Goal: Find specific page/section: Find specific page/section

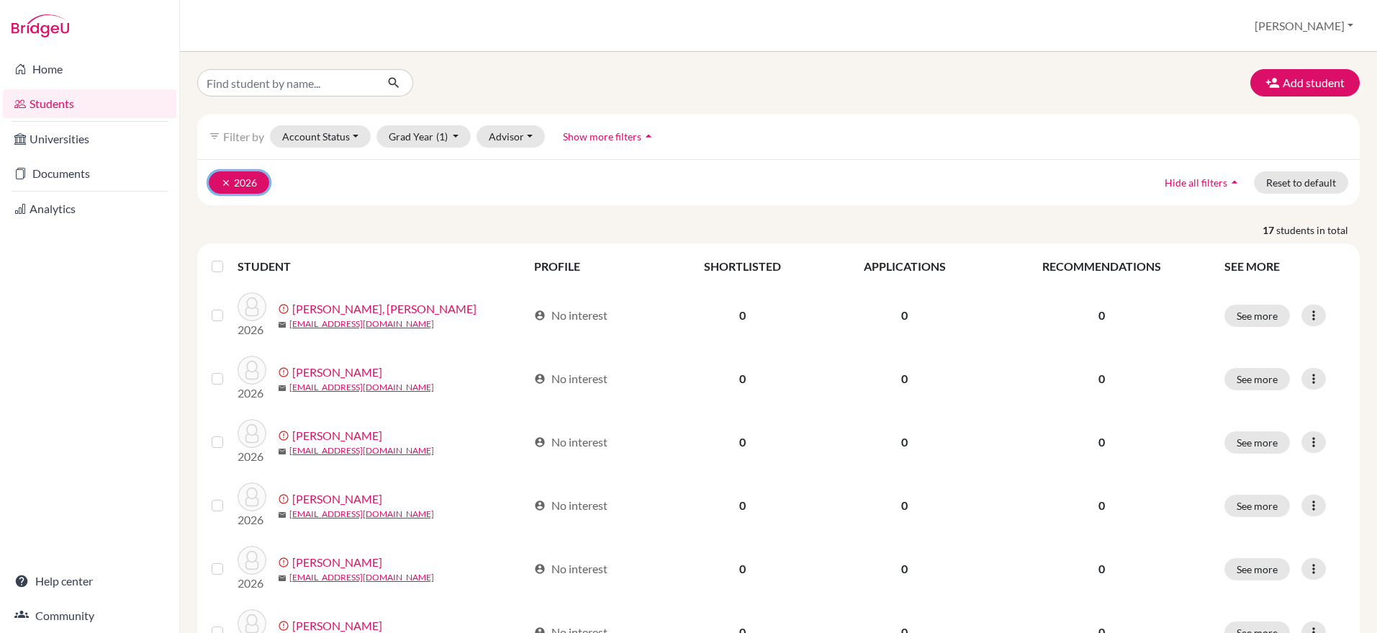
click at [225, 181] on icon "clear" at bounding box center [226, 183] width 10 height 10
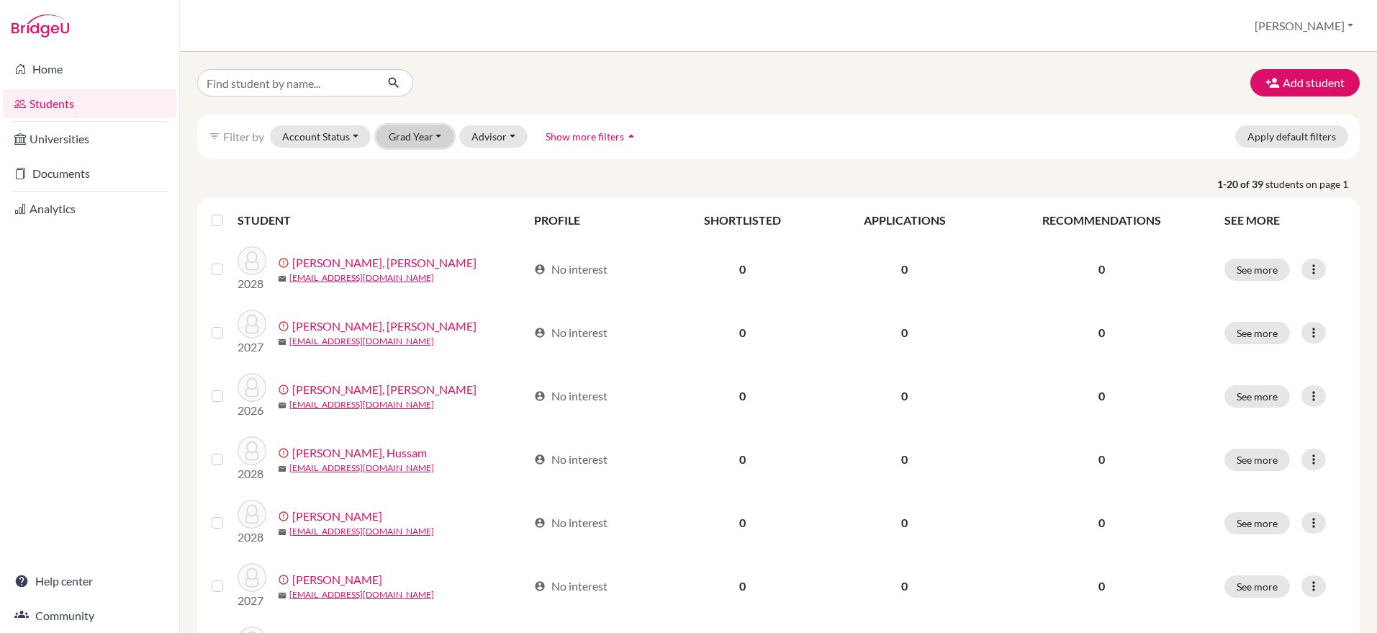
click at [423, 127] on button "Grad Year" at bounding box center [415, 136] width 78 height 22
click at [420, 140] on button "Grad Year" at bounding box center [415, 136] width 78 height 22
click at [415, 220] on span "2026" at bounding box center [407, 212] width 26 height 17
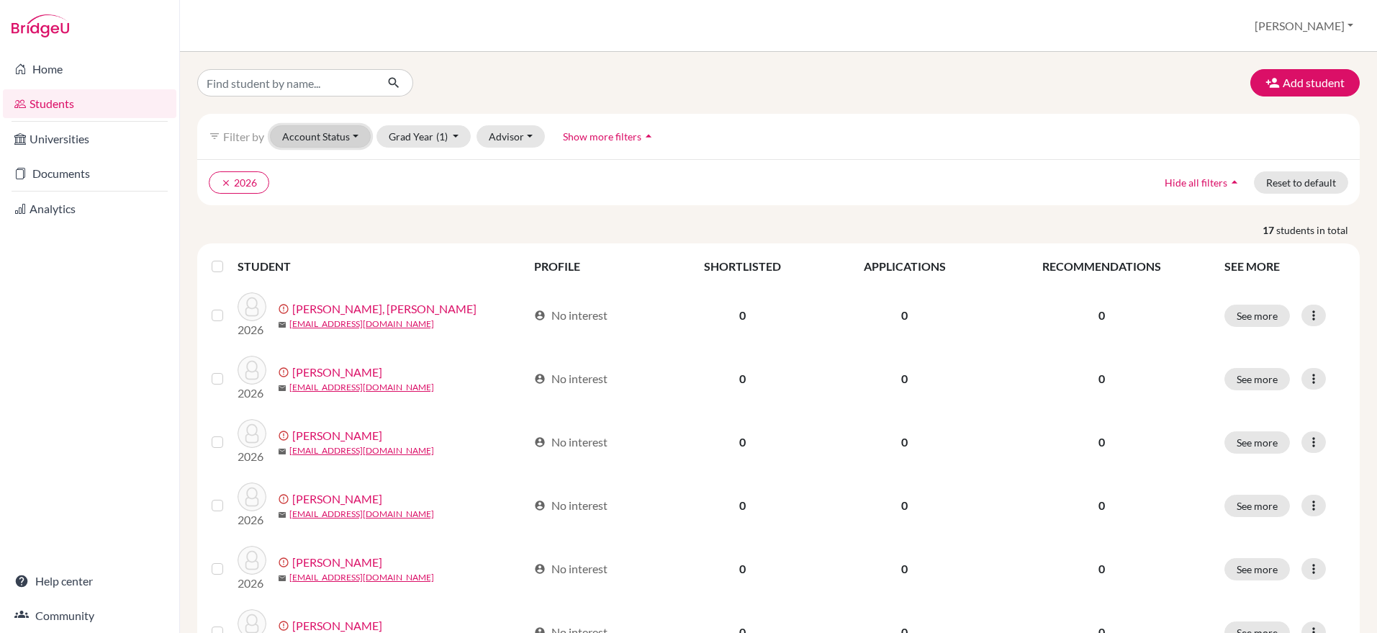
click at [299, 140] on button "Account Status" at bounding box center [320, 136] width 101 height 22
click at [305, 224] on span "Registered" at bounding box center [314, 225] width 53 height 17
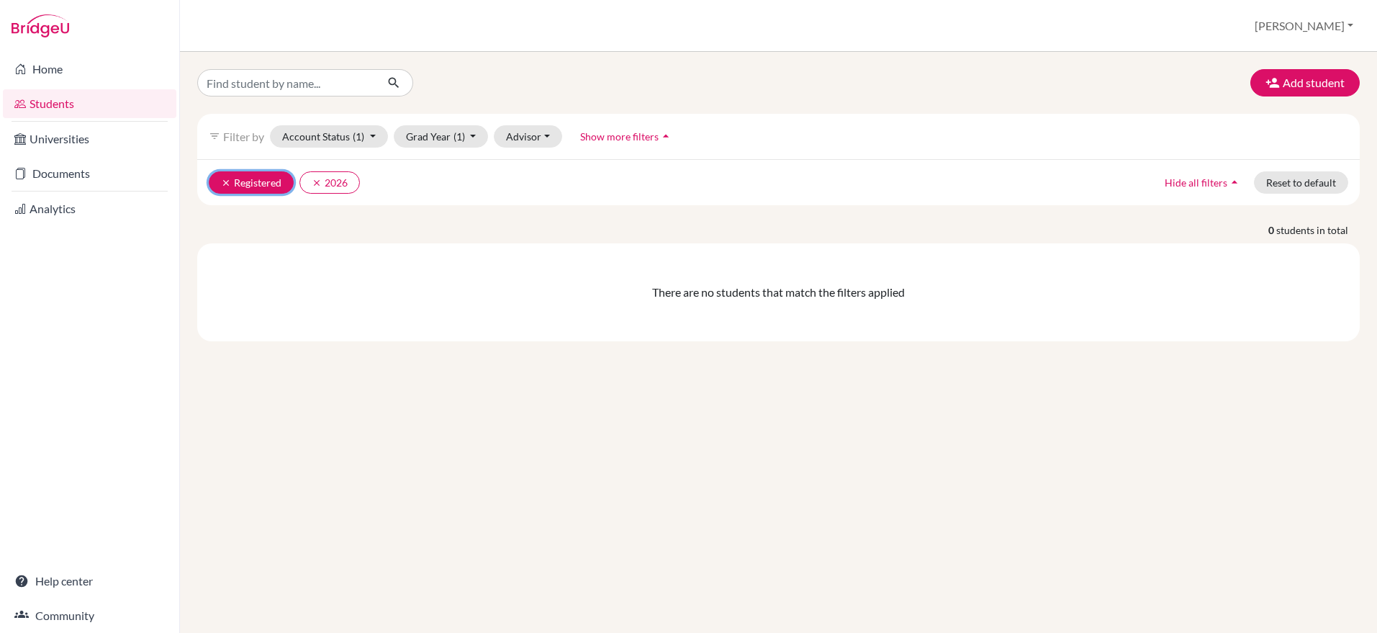
click at [227, 182] on icon "clear" at bounding box center [226, 183] width 10 height 10
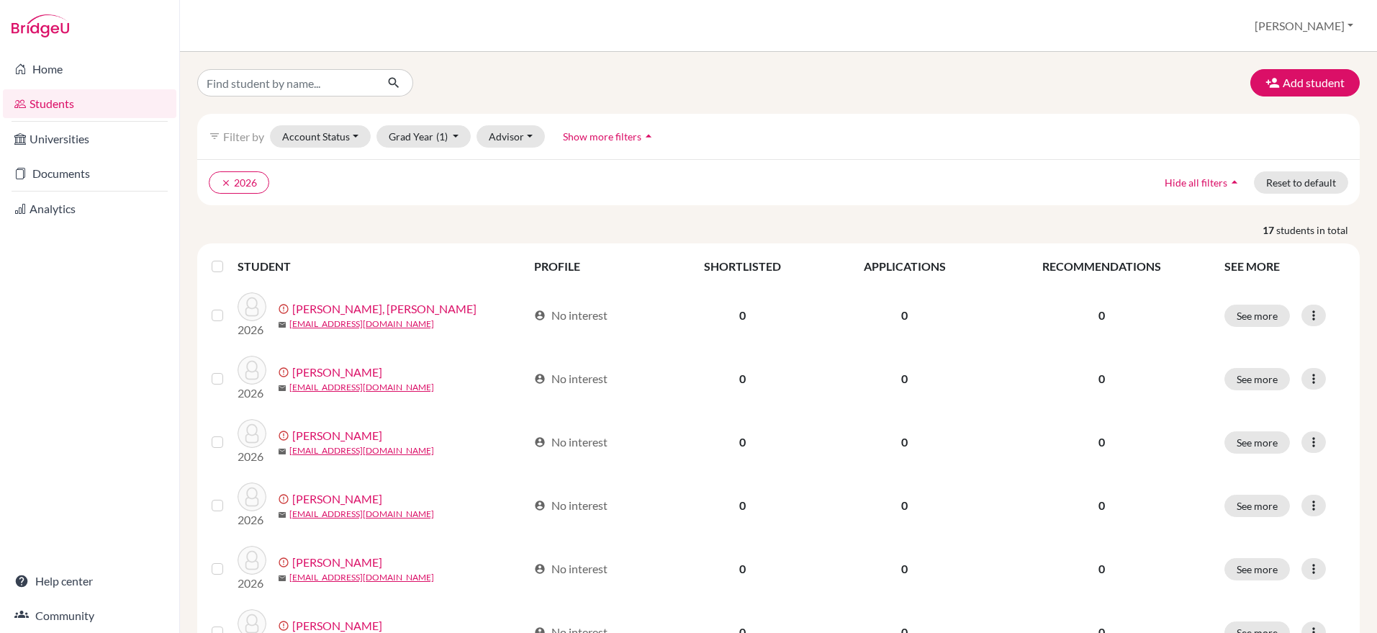
click at [229, 258] on label at bounding box center [229, 258] width 0 height 0
click at [0, 0] on input "checkbox" at bounding box center [0, 0] width 0 height 0
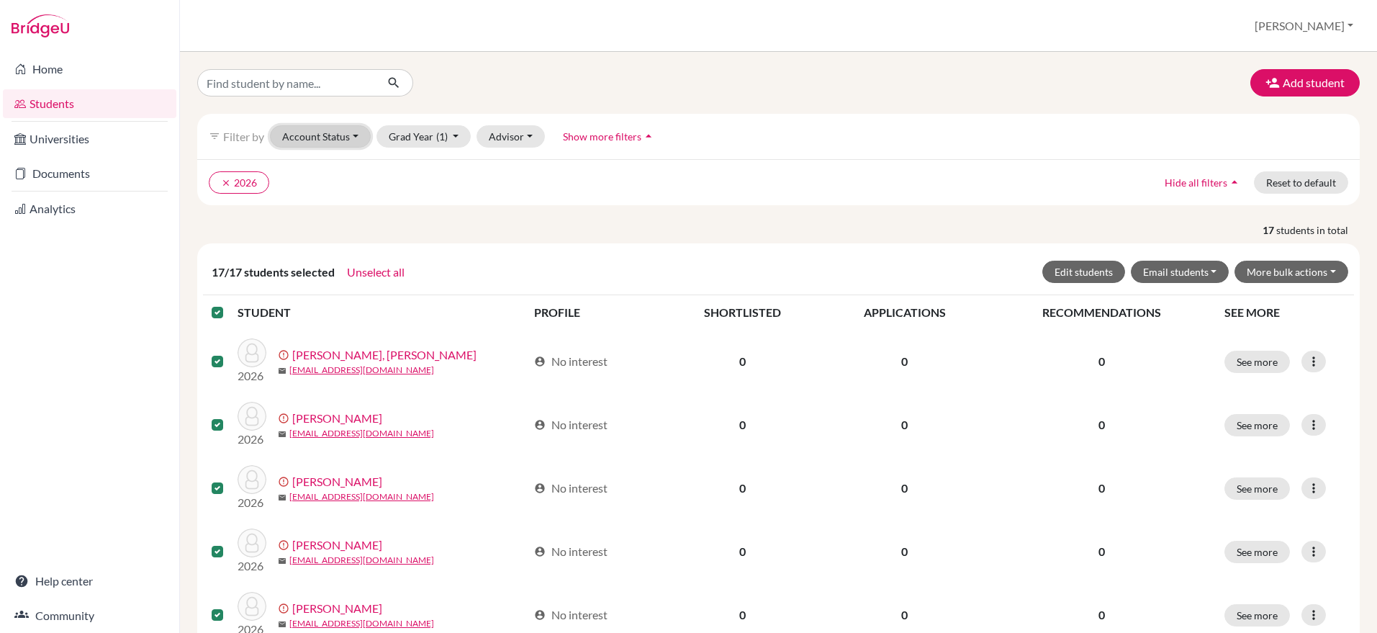
click at [308, 130] on button "Account Status" at bounding box center [320, 136] width 101 height 22
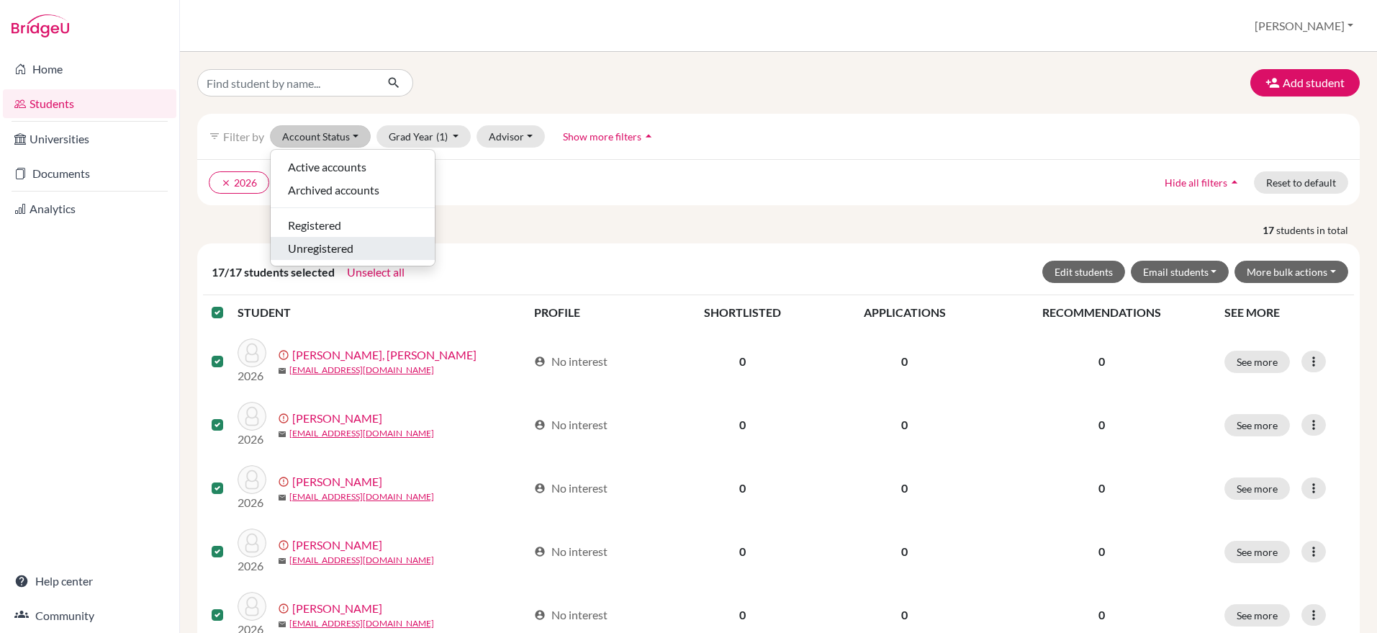
click at [305, 253] on span "Unregistered" at bounding box center [320, 248] width 65 height 17
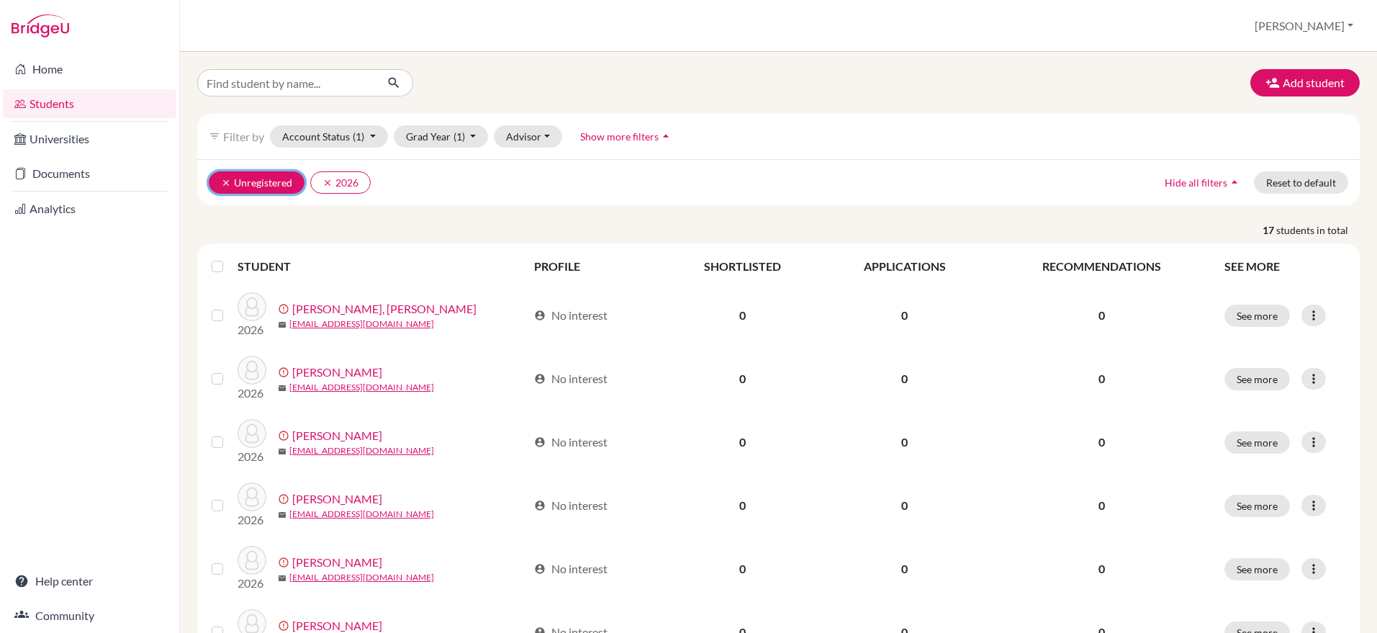
click at [225, 183] on icon "clear" at bounding box center [226, 183] width 10 height 10
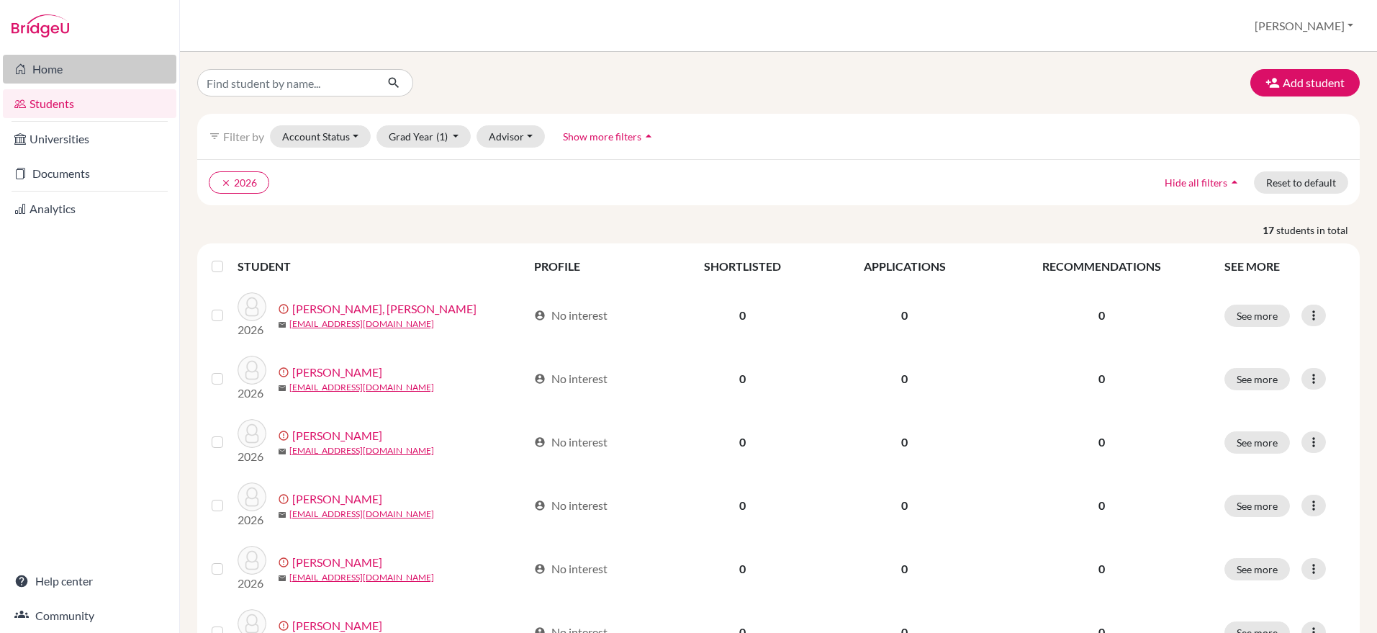
click at [48, 71] on link "Home" at bounding box center [89, 69] width 173 height 29
